Goal: Transaction & Acquisition: Book appointment/travel/reservation

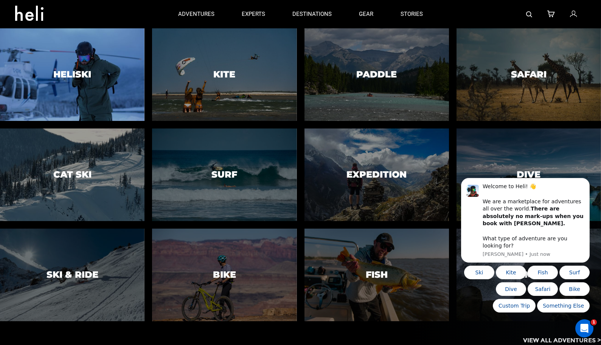
click at [113, 94] on div at bounding box center [72, 75] width 148 height 95
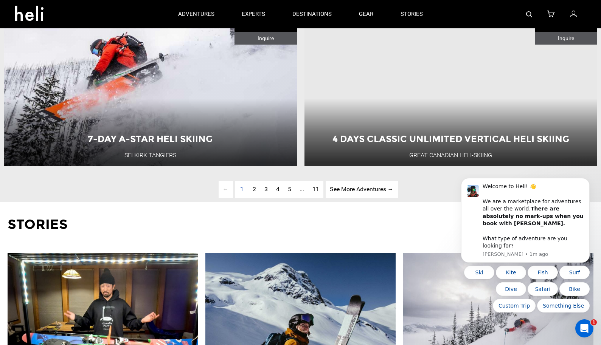
scroll to position [2158, 0]
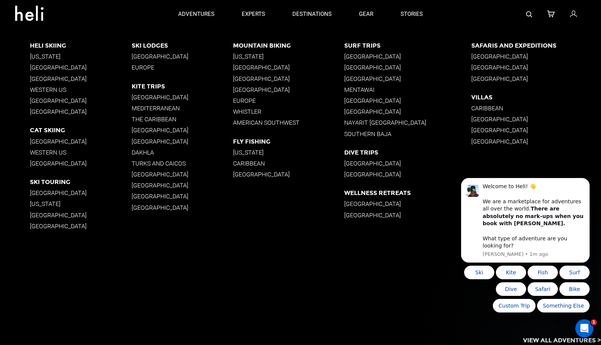
click at [48, 154] on p "Western US" at bounding box center [80, 152] width 101 height 7
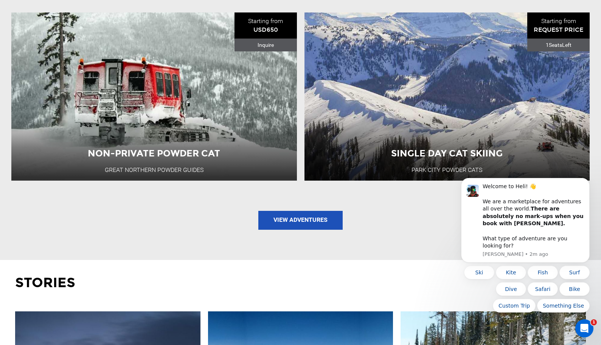
scroll to position [772, 0]
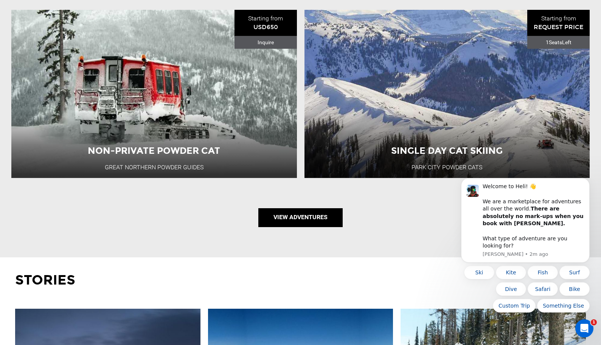
click at [280, 225] on link "View Adventures" at bounding box center [300, 217] width 84 height 19
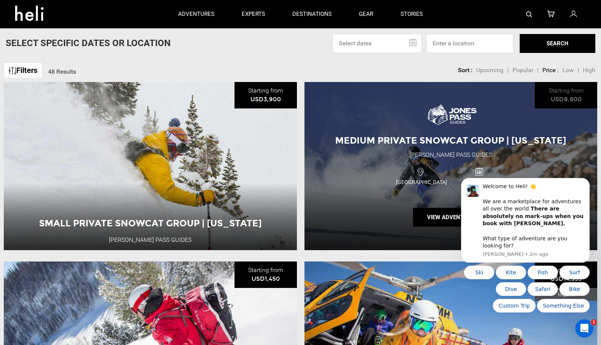
scroll to position [36, 0]
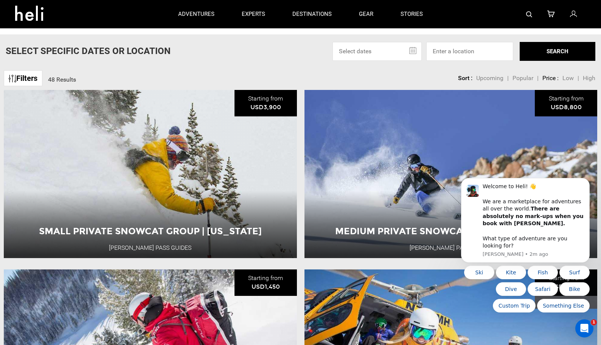
click at [31, 76] on link "Filters" at bounding box center [23, 78] width 39 height 16
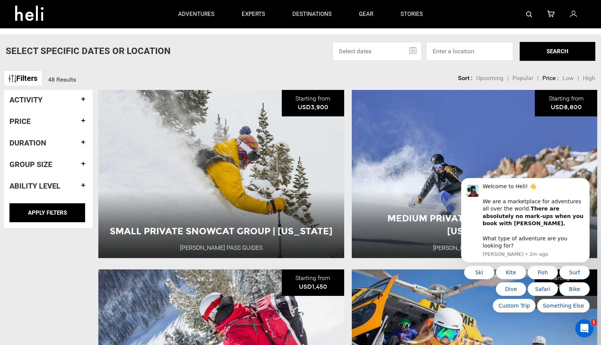
click at [50, 143] on h4 "Duration" at bounding box center [48, 143] width 78 height 8
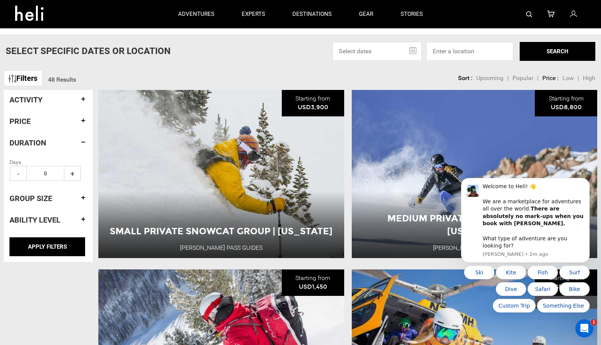
click at [50, 143] on h4 "Duration" at bounding box center [48, 143] width 78 height 8
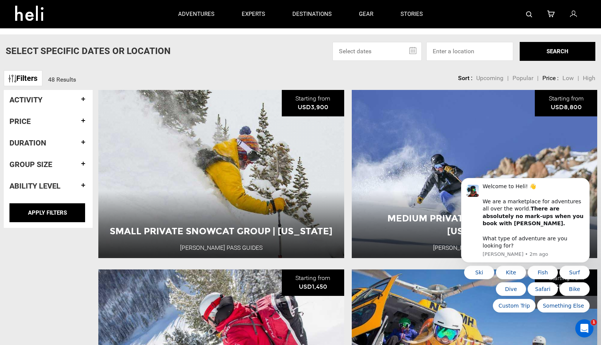
click at [49, 162] on h4 "Group size" at bounding box center [48, 164] width 78 height 8
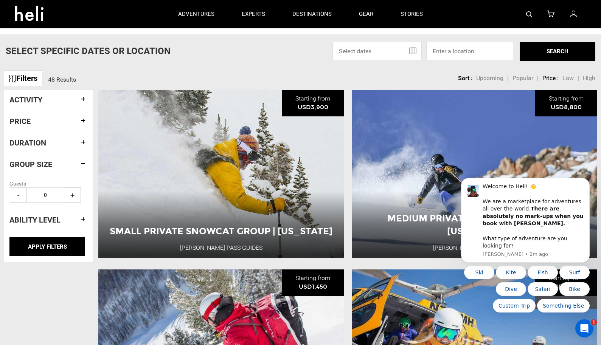
click at [49, 162] on h4 "Group size" at bounding box center [48, 164] width 78 height 8
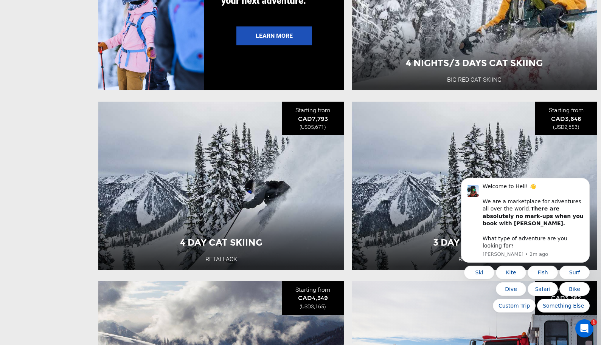
scroll to position [1552, 0]
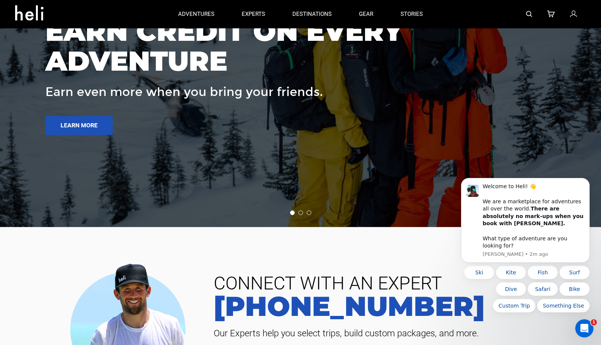
scroll to position [1306, 0]
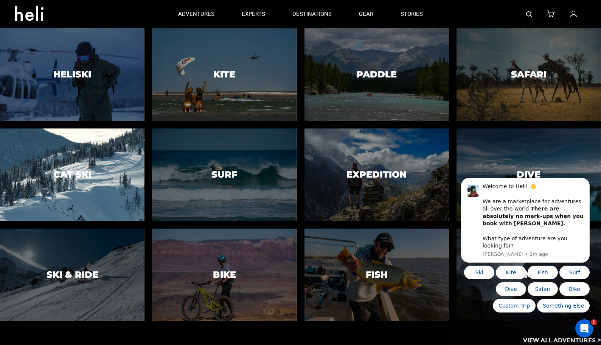
click at [94, 161] on div at bounding box center [72, 175] width 148 height 95
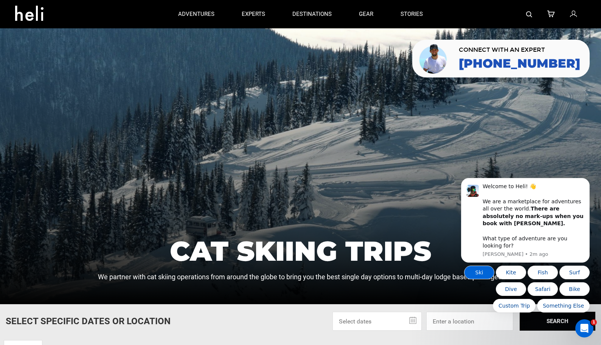
click at [487, 275] on button "Ski" at bounding box center [479, 273] width 30 height 14
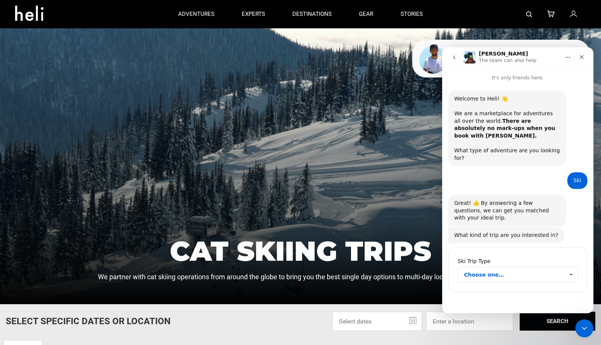
click at [528, 267] on span "Choose one…" at bounding box center [514, 274] width 100 height 15
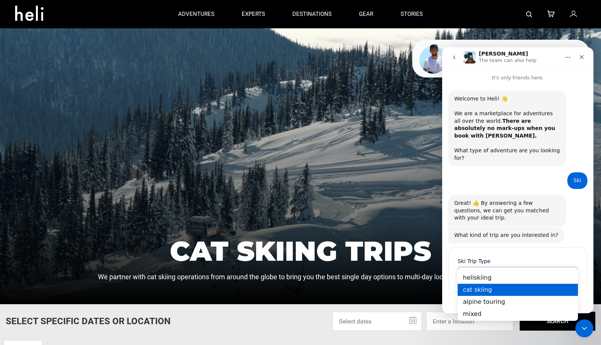
click at [489, 291] on div "cat skiing" at bounding box center [518, 290] width 120 height 12
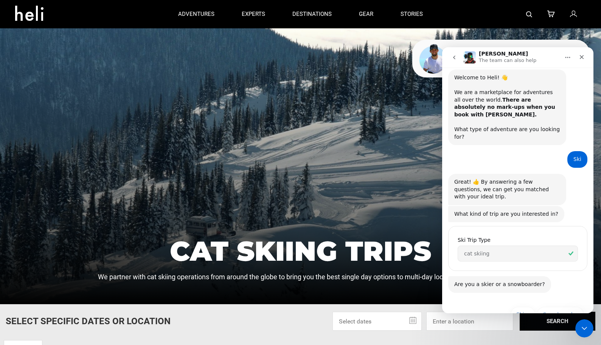
scroll to position [28, 0]
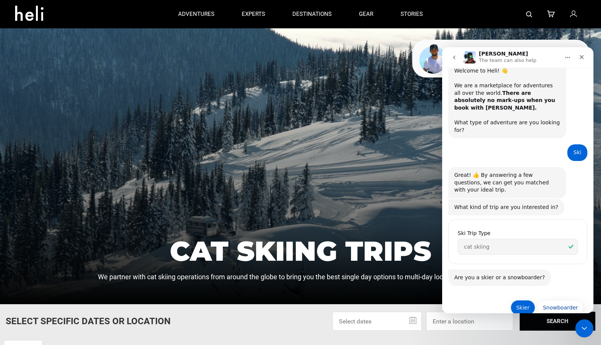
click at [529, 300] on button "Skier" at bounding box center [523, 307] width 25 height 15
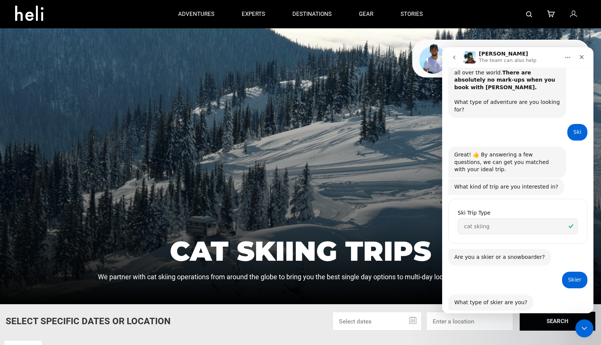
scroll to position [100, 0]
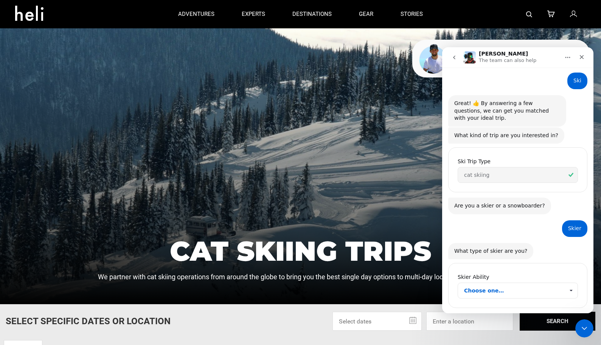
click at [529, 283] on span "Choose one…" at bounding box center [514, 290] width 100 height 15
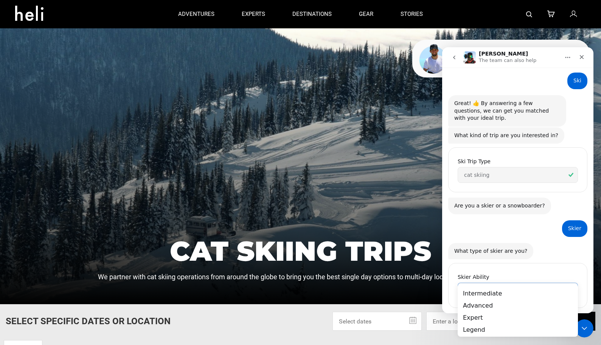
scroll to position [0, 0]
click at [484, 315] on div "Expert" at bounding box center [518, 318] width 120 height 12
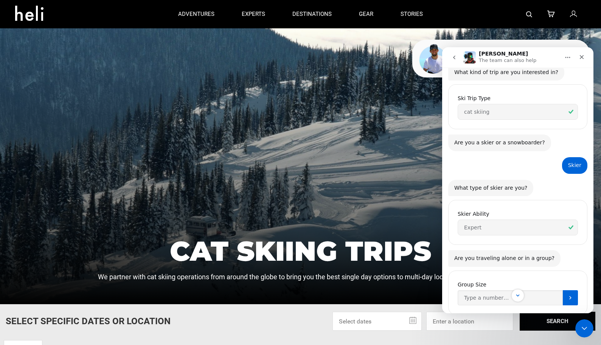
scroll to position [169, 0]
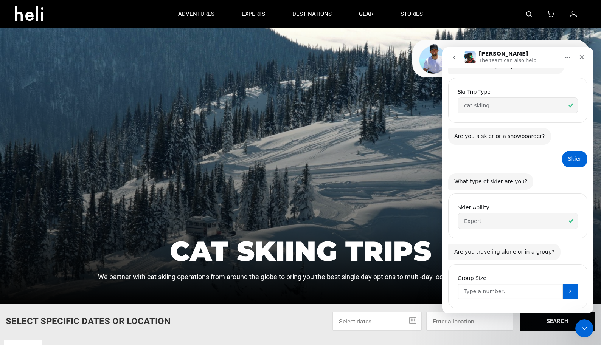
click at [509, 284] on input "Group Size" at bounding box center [510, 291] width 105 height 15
click at [566, 284] on button "Submit" at bounding box center [570, 291] width 15 height 15
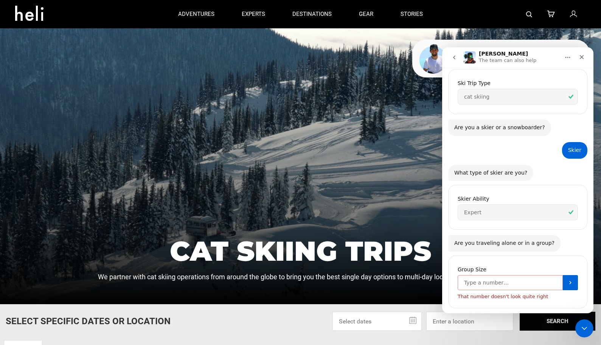
click at [506, 275] on input "Group Size" at bounding box center [510, 282] width 105 height 15
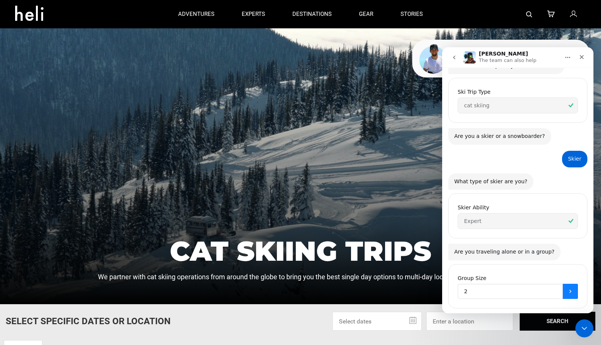
type input "2"
click at [571, 289] on icon "Submit" at bounding box center [570, 292] width 6 height 6
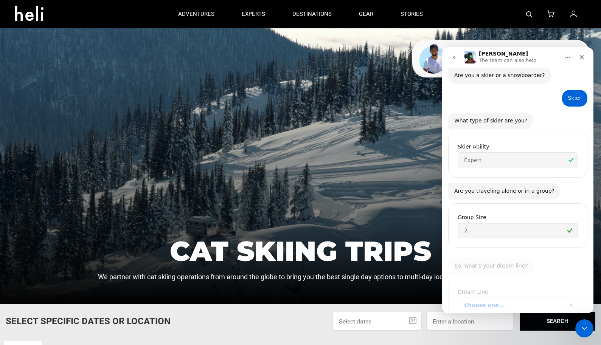
scroll to position [240, 0]
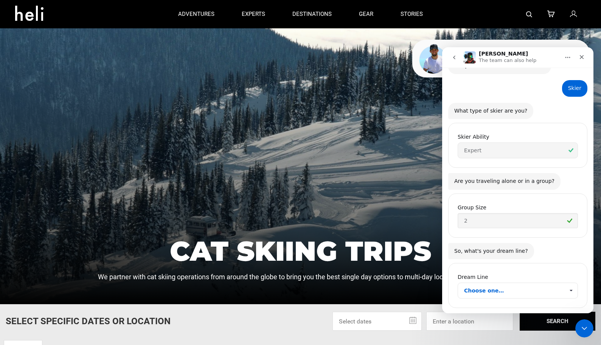
click at [570, 283] on span "Choose one…" at bounding box center [570, 290] width 13 height 15
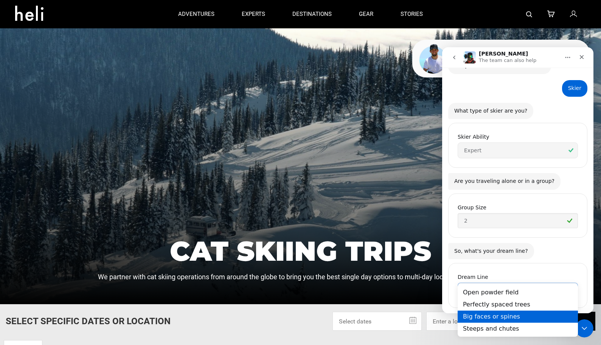
scroll to position [0, 0]
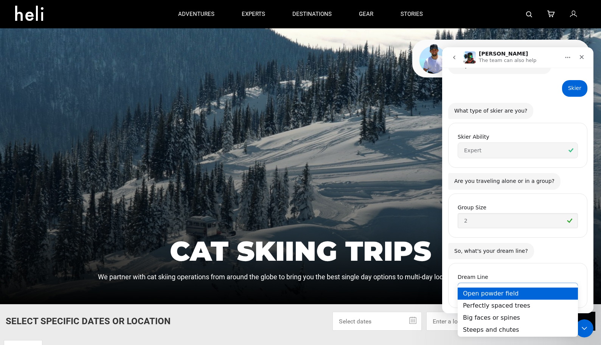
click at [520, 295] on div "Open powder field" at bounding box center [518, 294] width 120 height 12
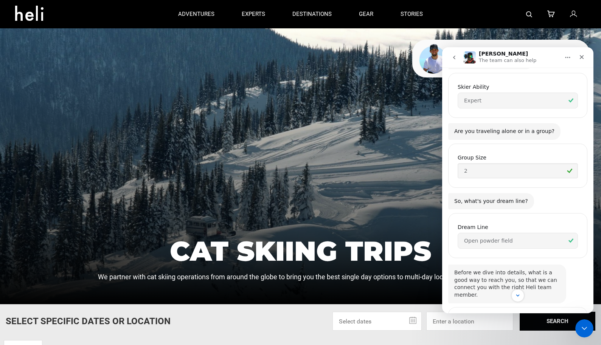
scroll to position [325, 0]
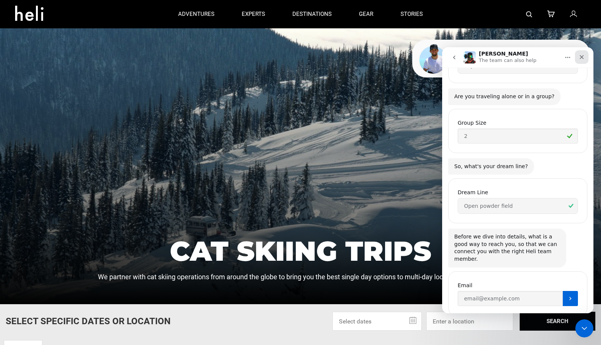
click at [582, 57] on icon "Close" at bounding box center [582, 57] width 4 height 4
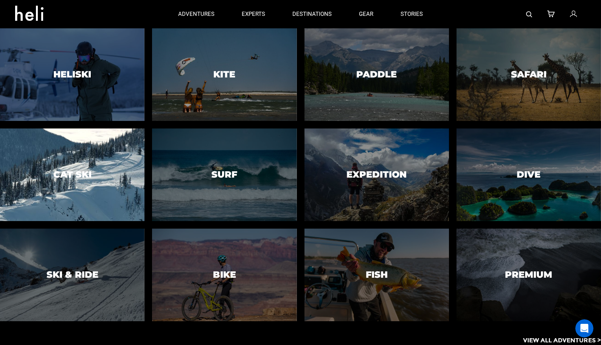
click at [96, 155] on div at bounding box center [72, 175] width 148 height 95
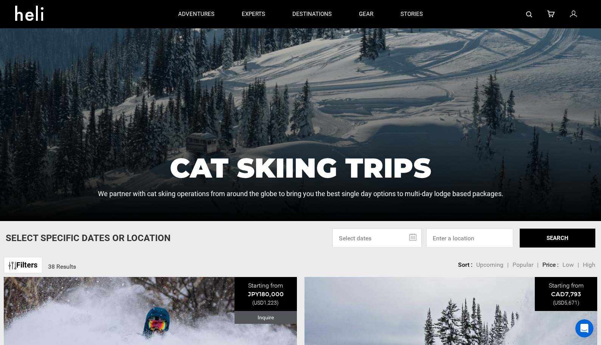
scroll to position [169, 0]
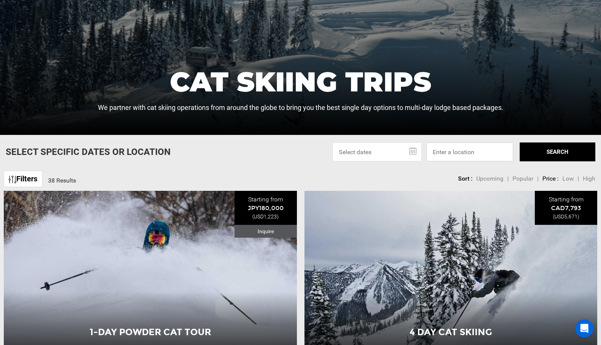
click at [451, 156] on input at bounding box center [469, 152] width 87 height 19
click at [22, 182] on link "Filters" at bounding box center [23, 179] width 39 height 16
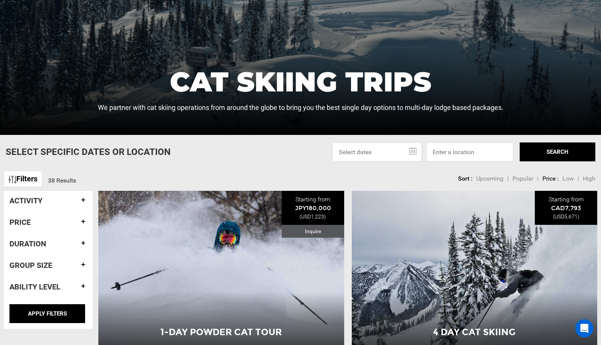
scroll to position [199, 0]
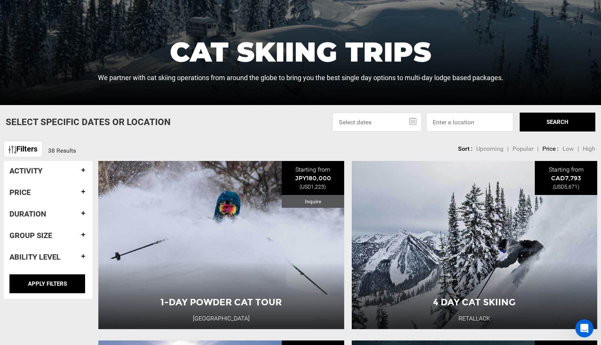
click at [46, 171] on h4 "Activity" at bounding box center [48, 171] width 78 height 8
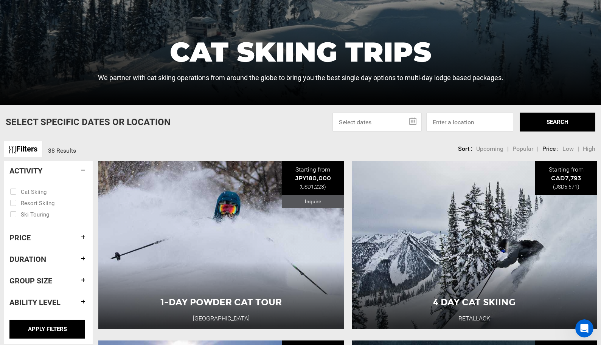
click at [46, 171] on h4 "Activity" at bounding box center [48, 171] width 78 height 8
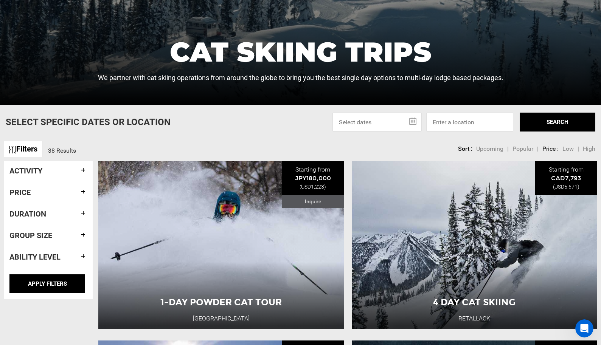
click at [42, 197] on div "Price" at bounding box center [48, 193] width 78 height 20
click at [429, 121] on input at bounding box center [469, 122] width 87 height 19
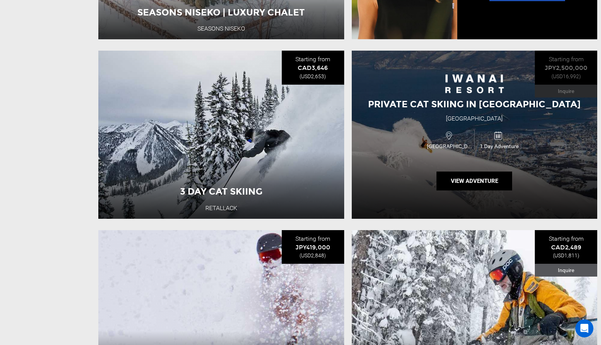
scroll to position [1095, 0]
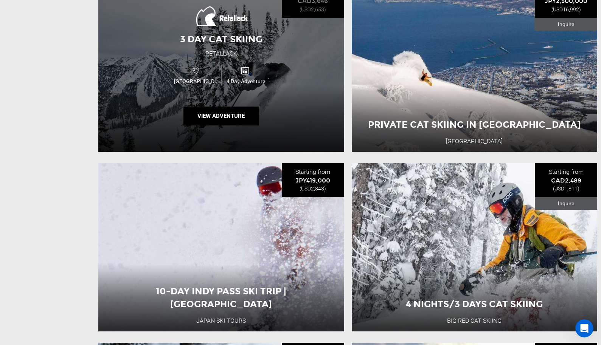
click at [219, 61] on div "3 Day Cat Skiing Retallack [GEOGRAPHIC_DATA] 4 Day Adventure View Adventure" at bounding box center [221, 68] width 246 height 168
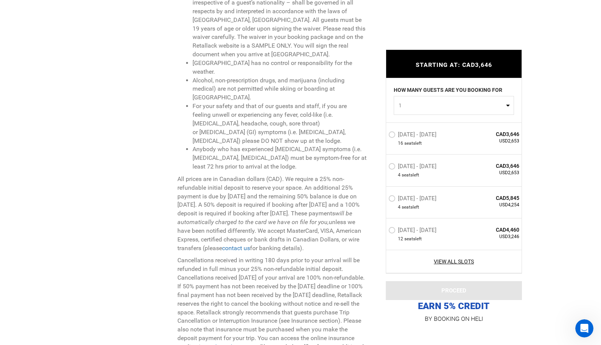
scroll to position [325, 0]
